Goal: Navigation & Orientation: Find specific page/section

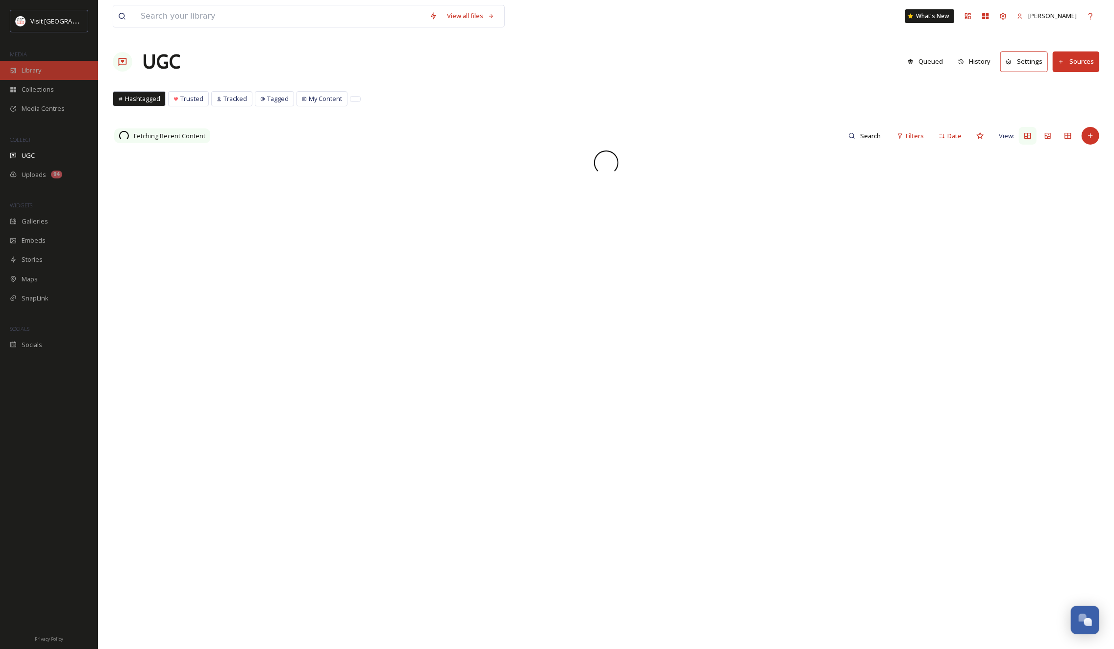
click at [29, 67] on span "Library" at bounding box center [32, 70] width 20 height 9
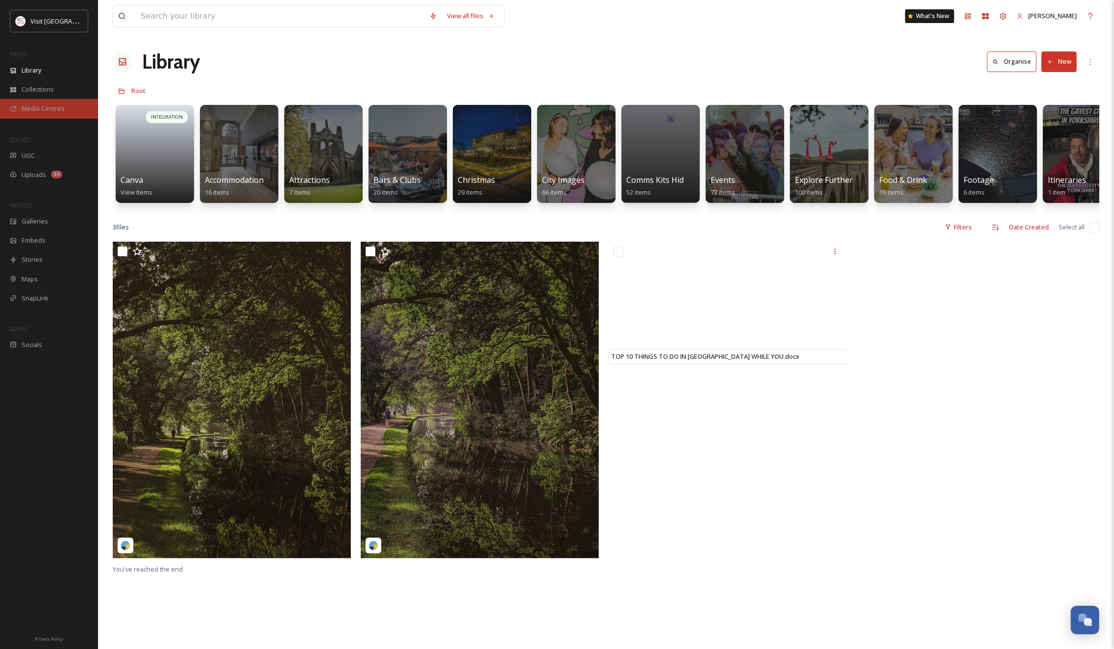
click at [37, 101] on div "Media Centres" at bounding box center [49, 108] width 98 height 19
